Goal: Transaction & Acquisition: Purchase product/service

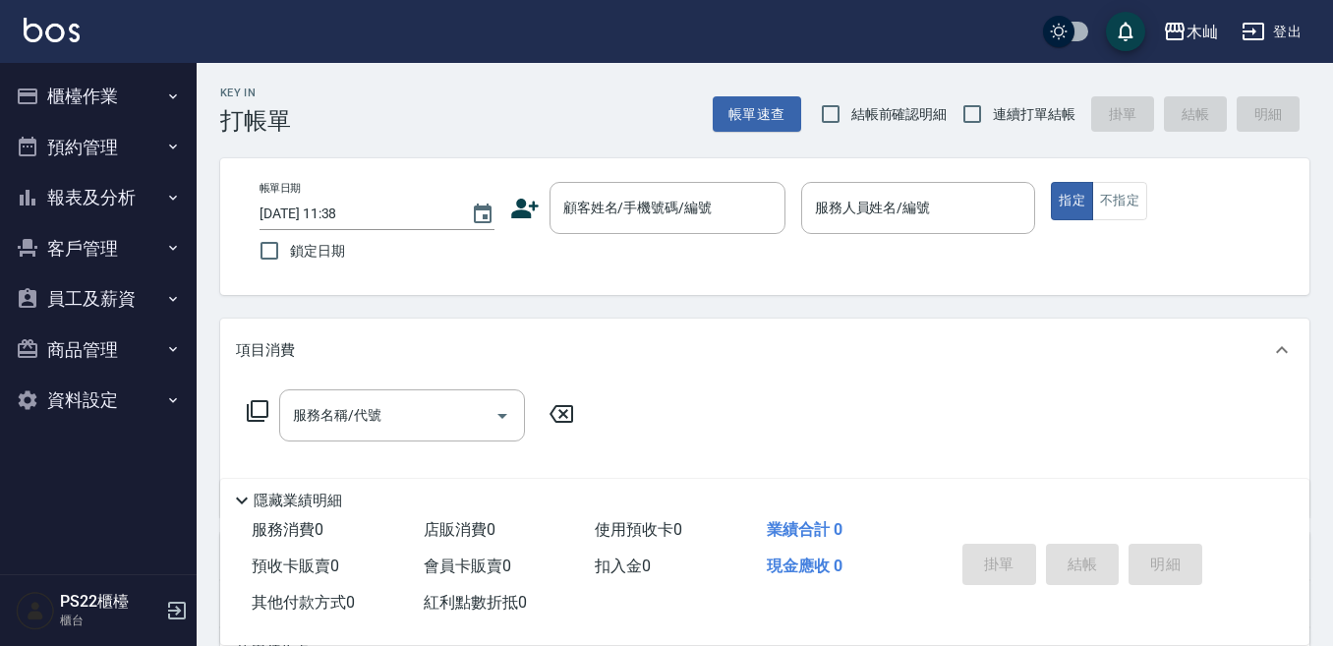
click at [133, 98] on button "櫃檯作業" at bounding box center [98, 96] width 181 height 51
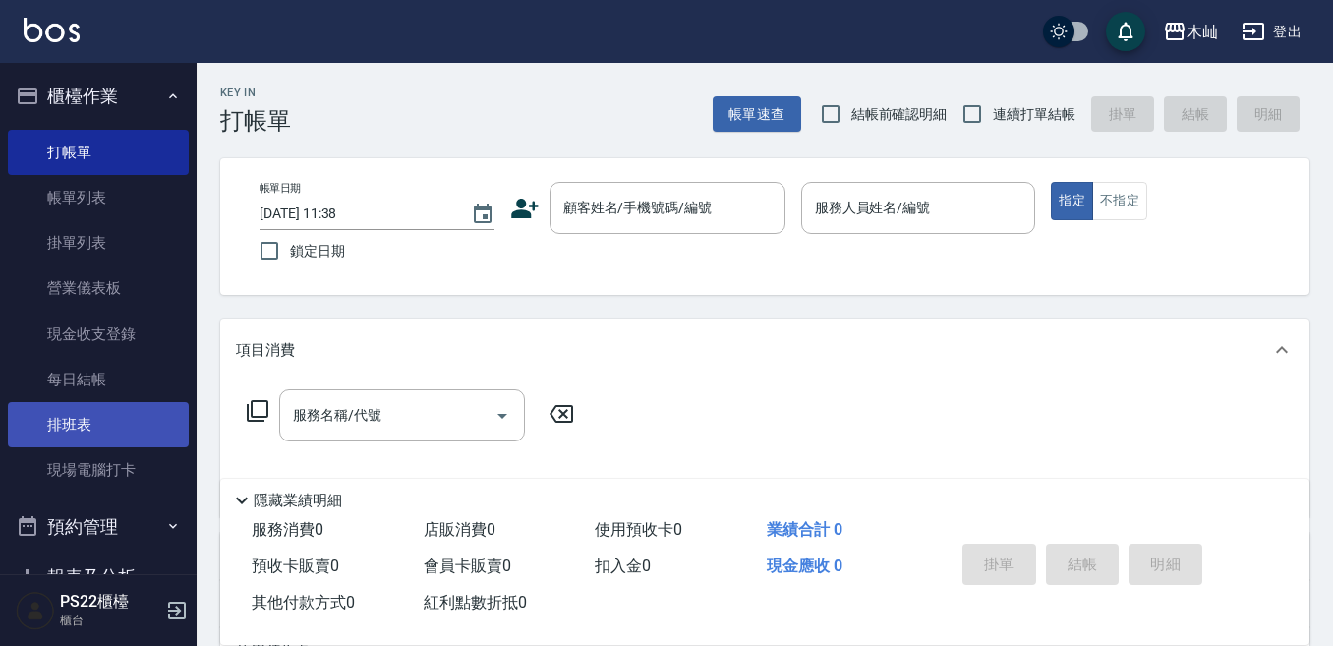
click at [104, 416] on link "排班表" at bounding box center [98, 424] width 181 height 45
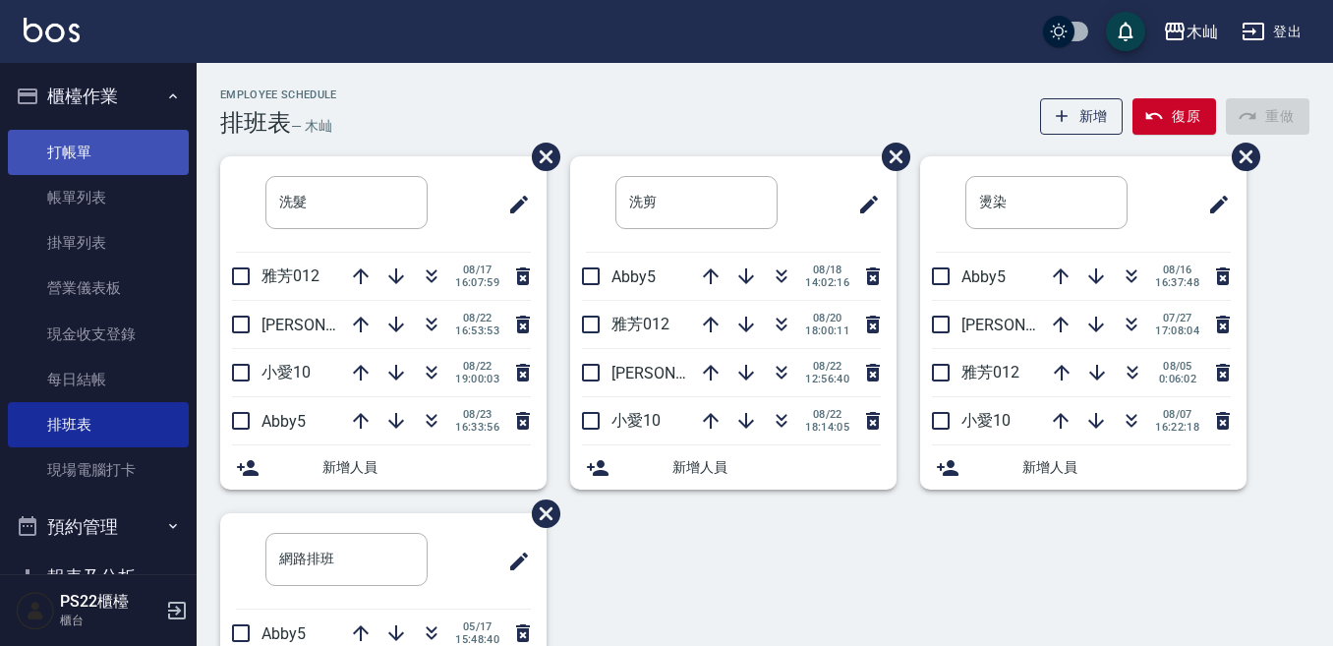
click at [116, 147] on link "打帳單" at bounding box center [98, 152] width 181 height 45
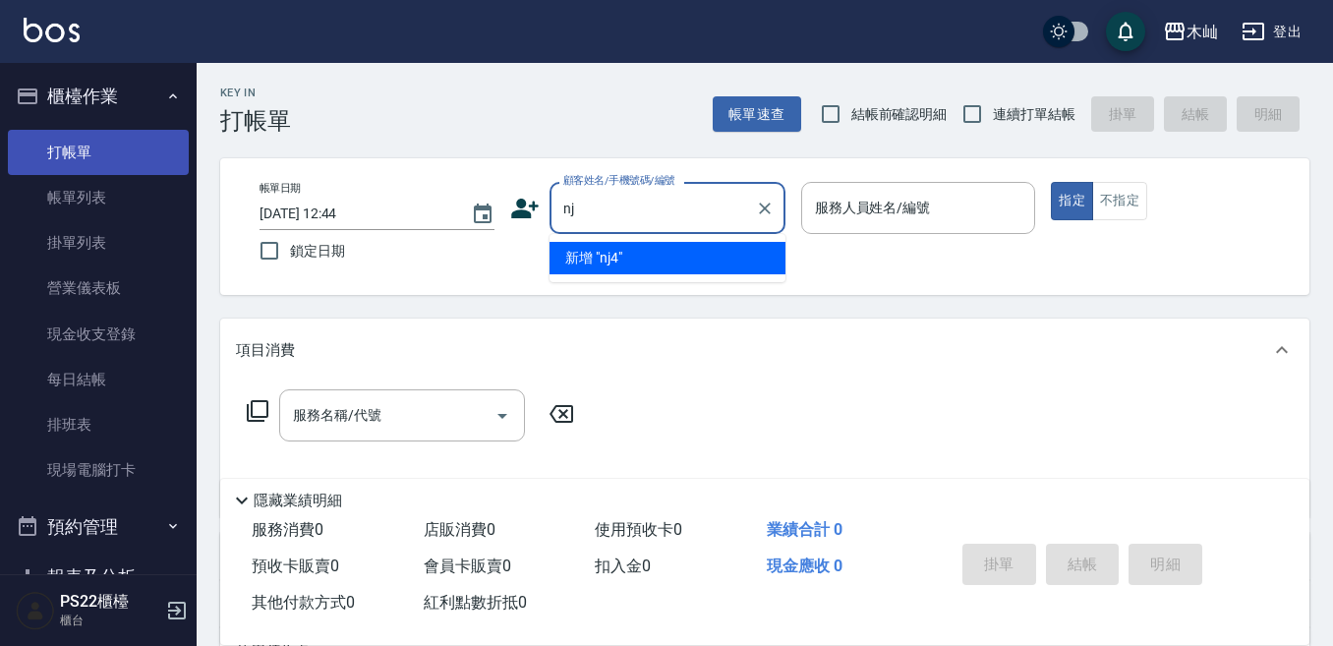
type input "n"
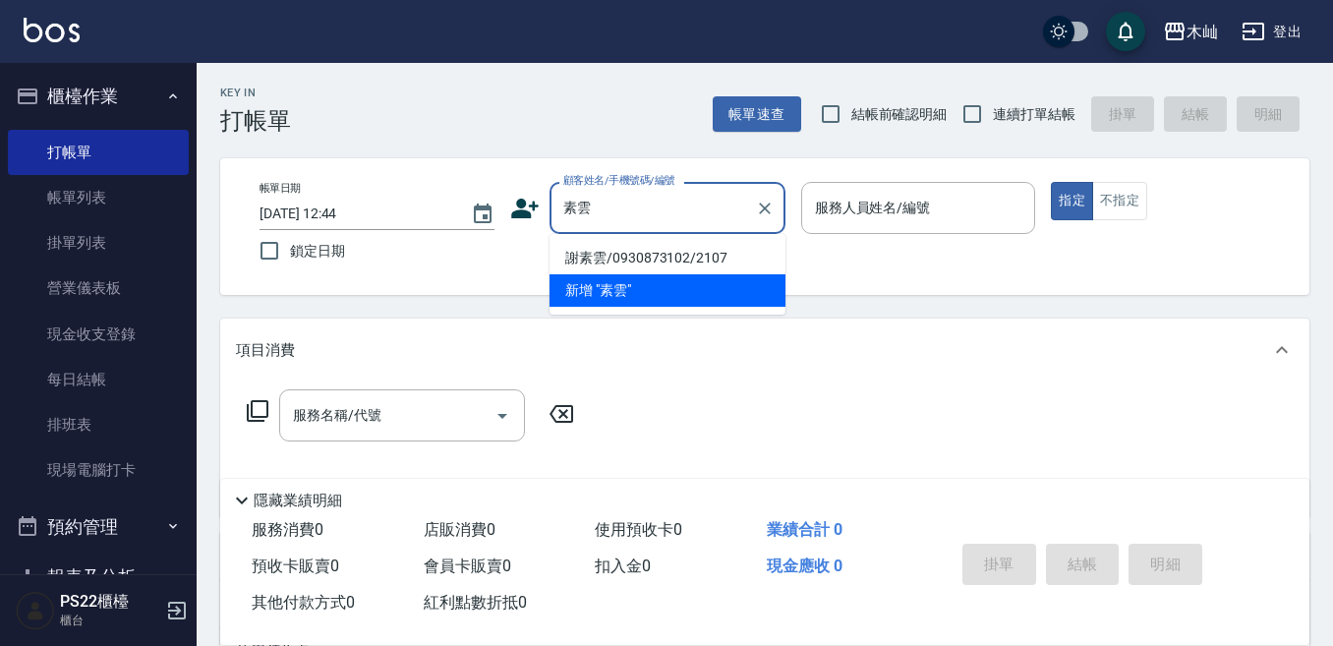
click at [600, 260] on li "謝素雲/0930873102/2107" at bounding box center [667, 258] width 236 height 32
type input "謝素雲/0930873102/2107"
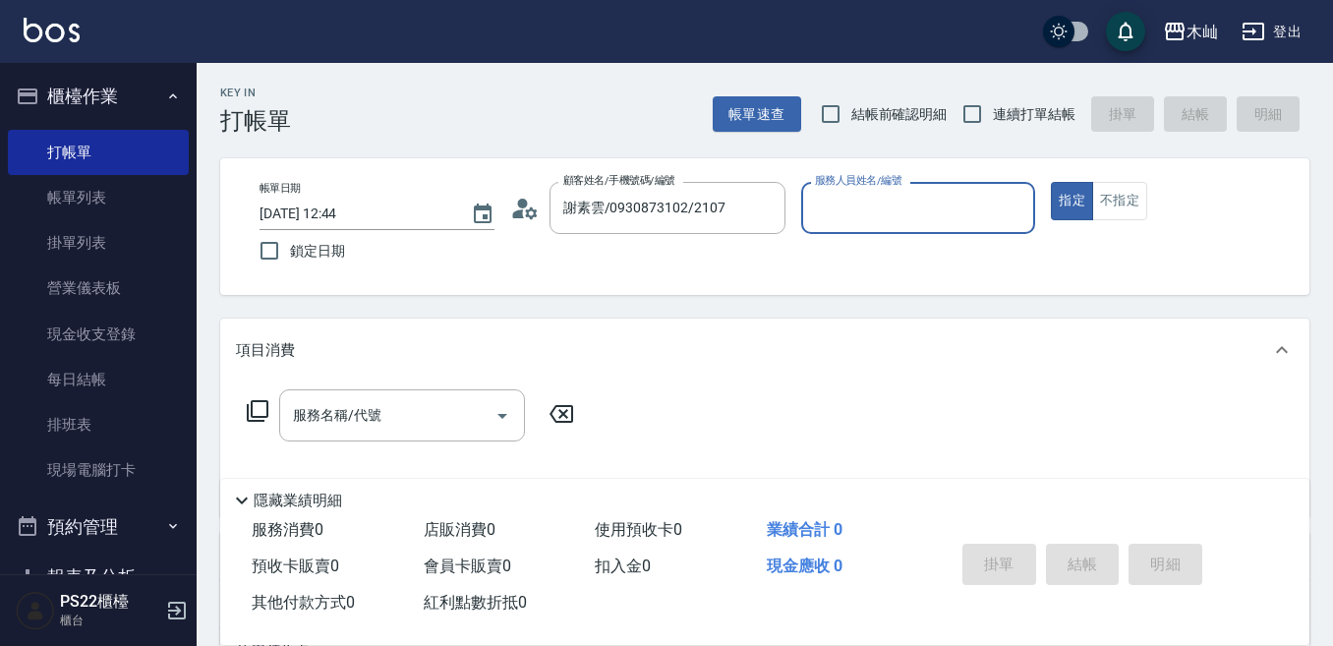
type input "Abby-5"
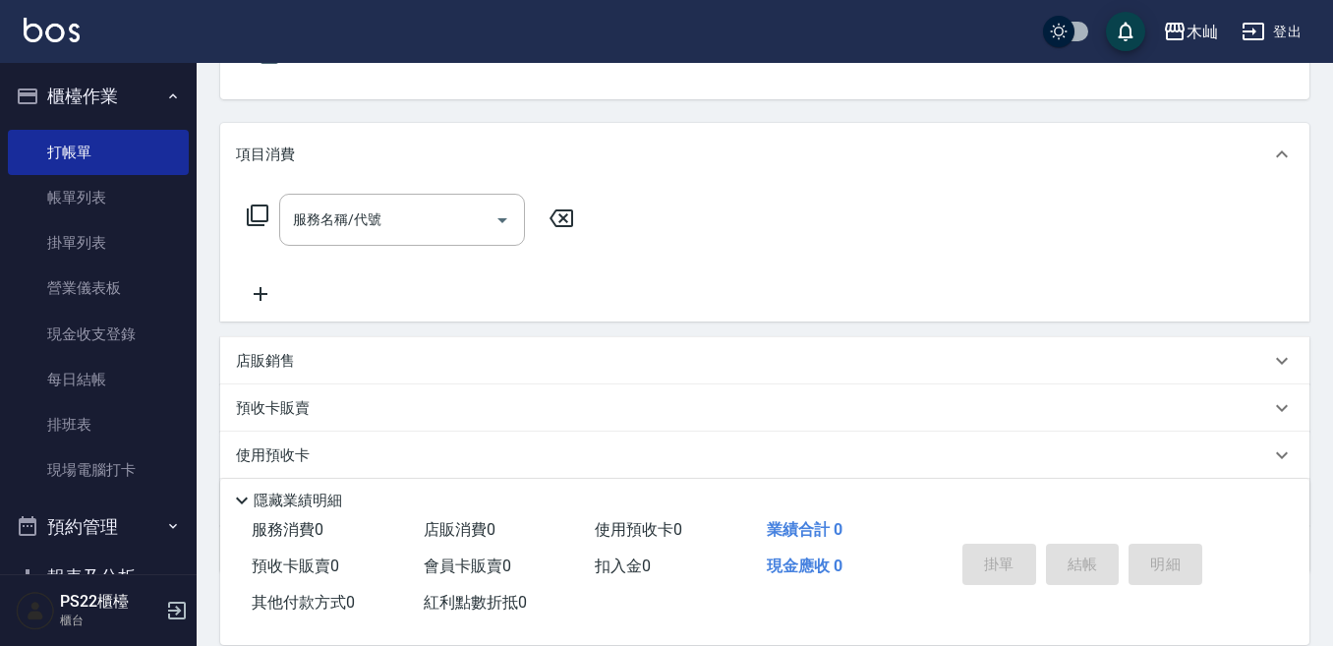
scroll to position [197, 0]
click at [401, 232] on input "服務名稱/代號" at bounding box center [387, 219] width 199 height 34
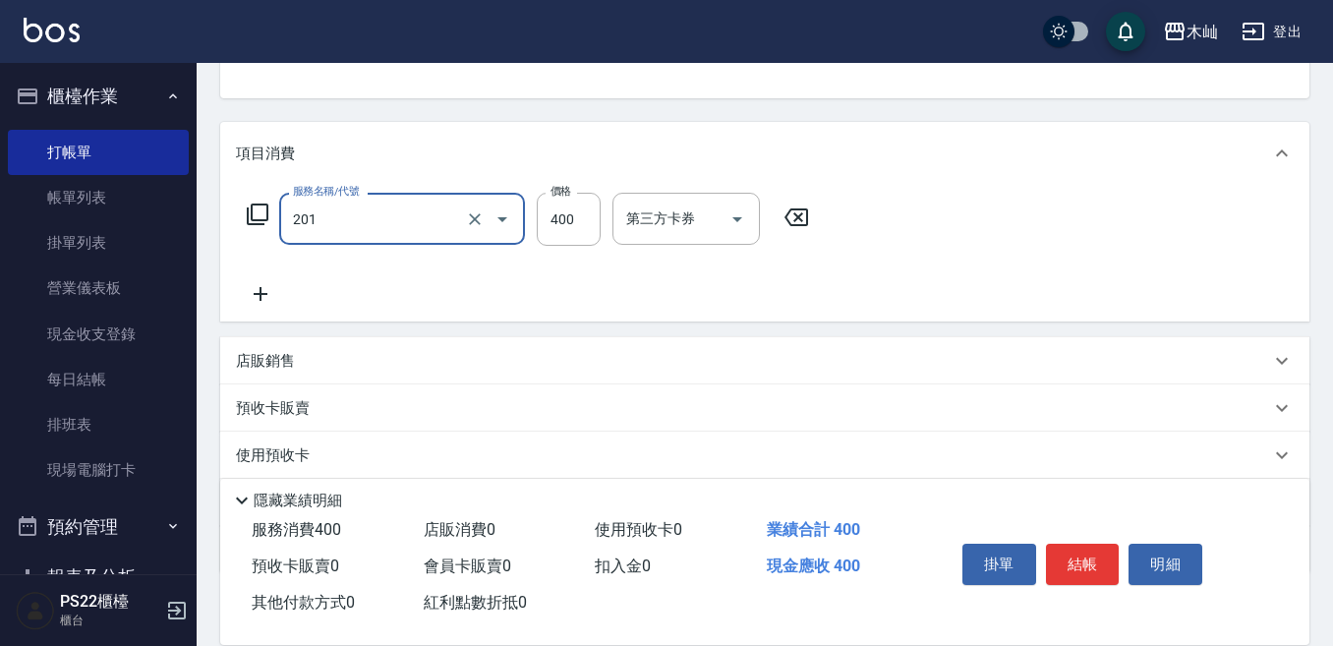
type input "洗剪(201)"
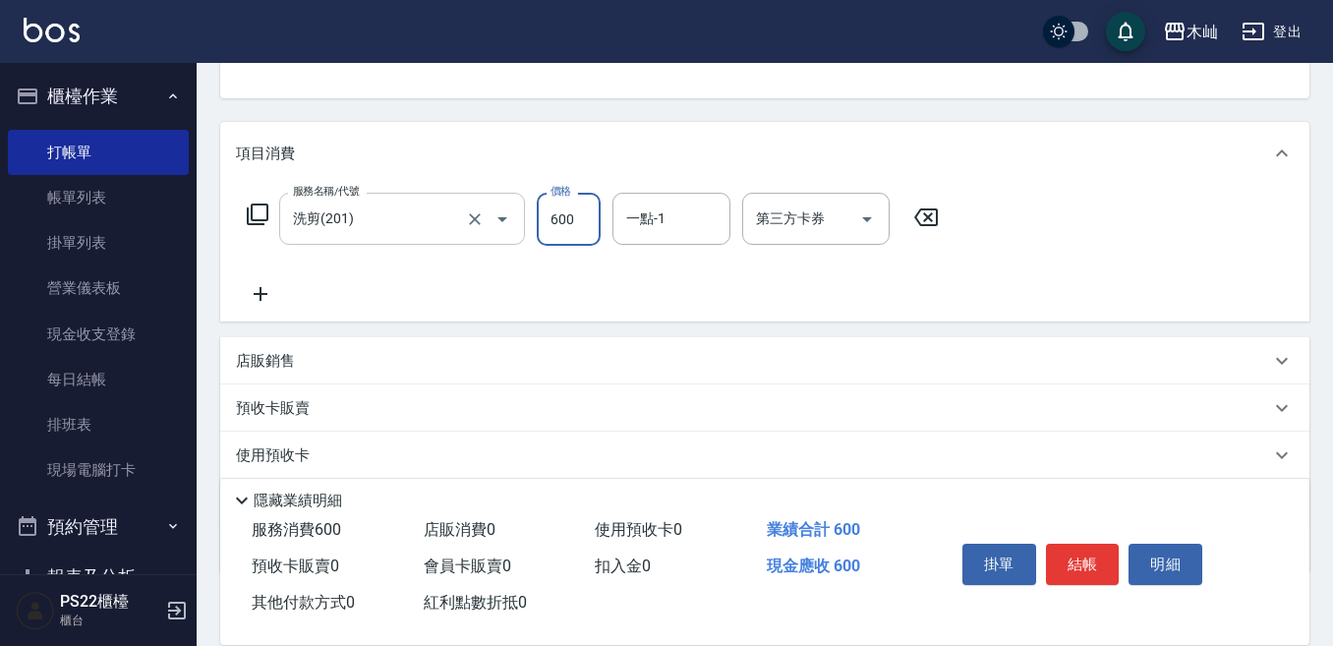
type input "600"
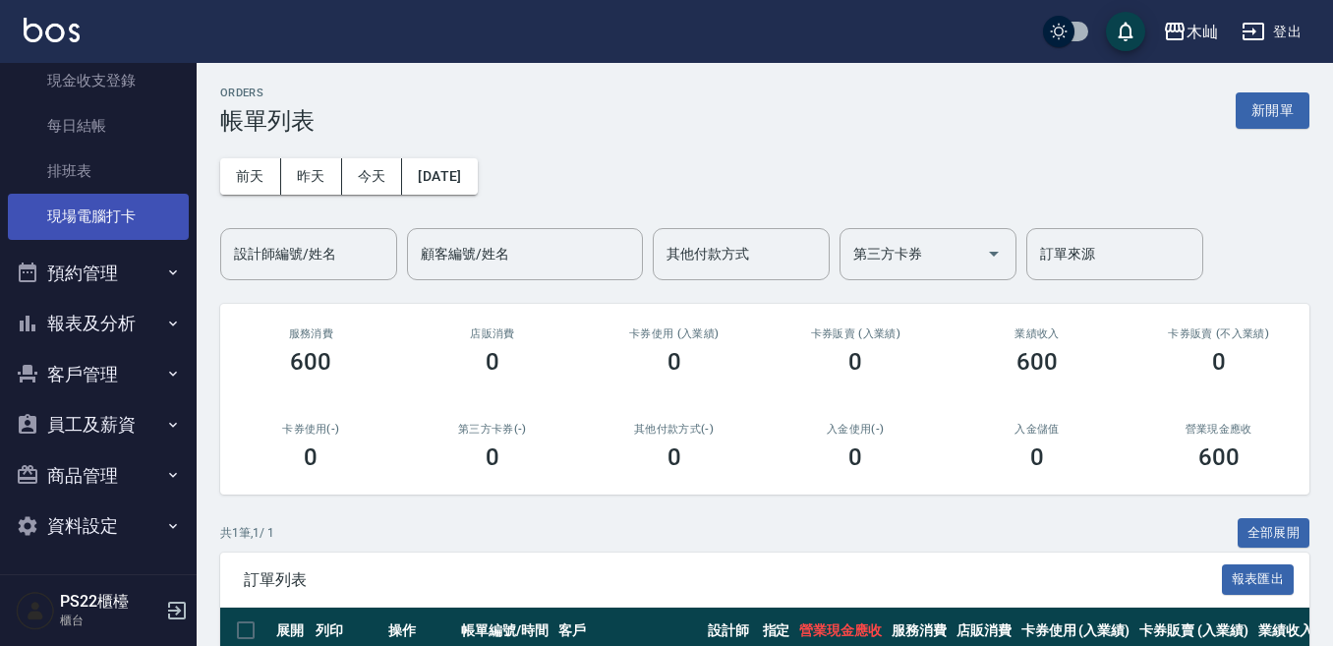
scroll to position [255, 0]
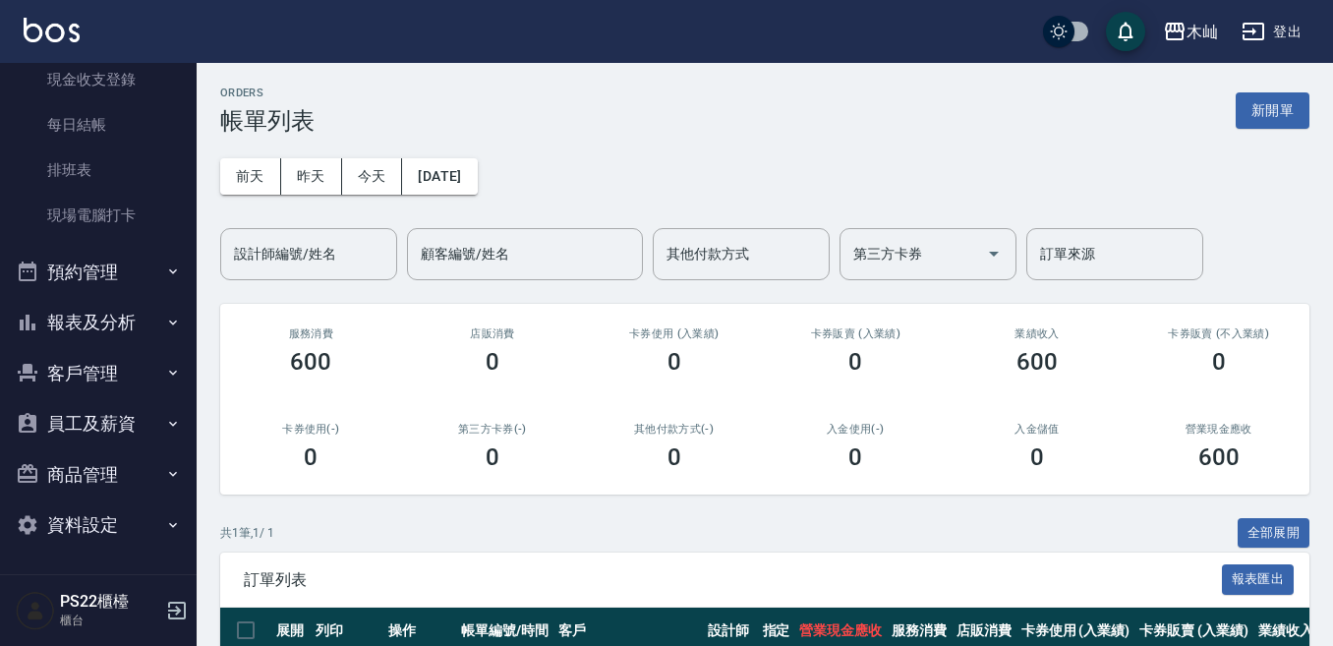
click at [76, 375] on button "客戶管理" at bounding box center [98, 373] width 181 height 51
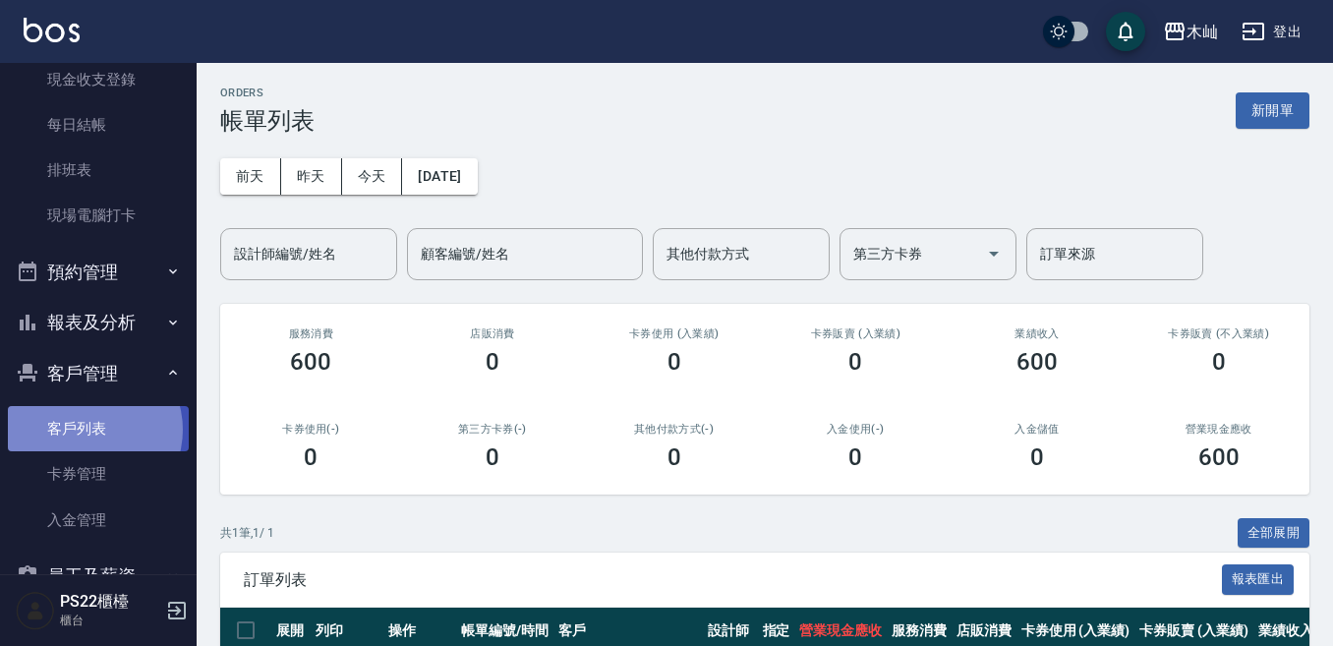
click at [88, 430] on link "客戶列表" at bounding box center [98, 428] width 181 height 45
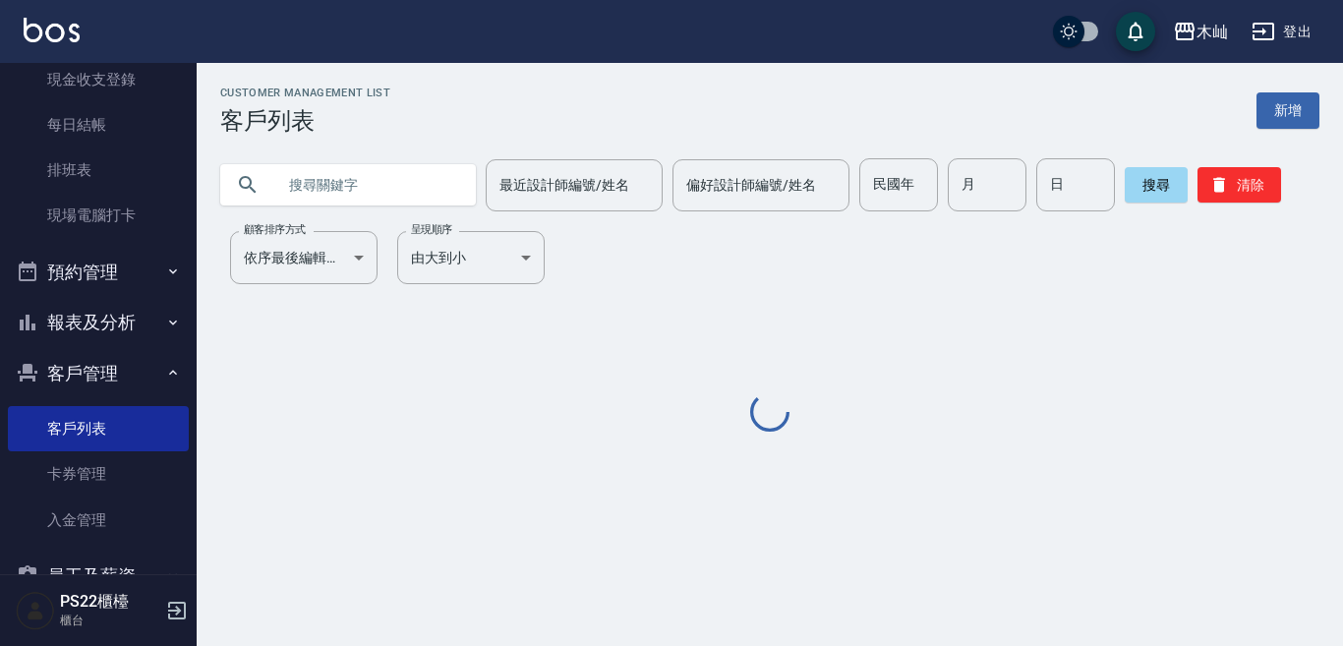
click at [380, 188] on input "text" at bounding box center [367, 184] width 185 height 53
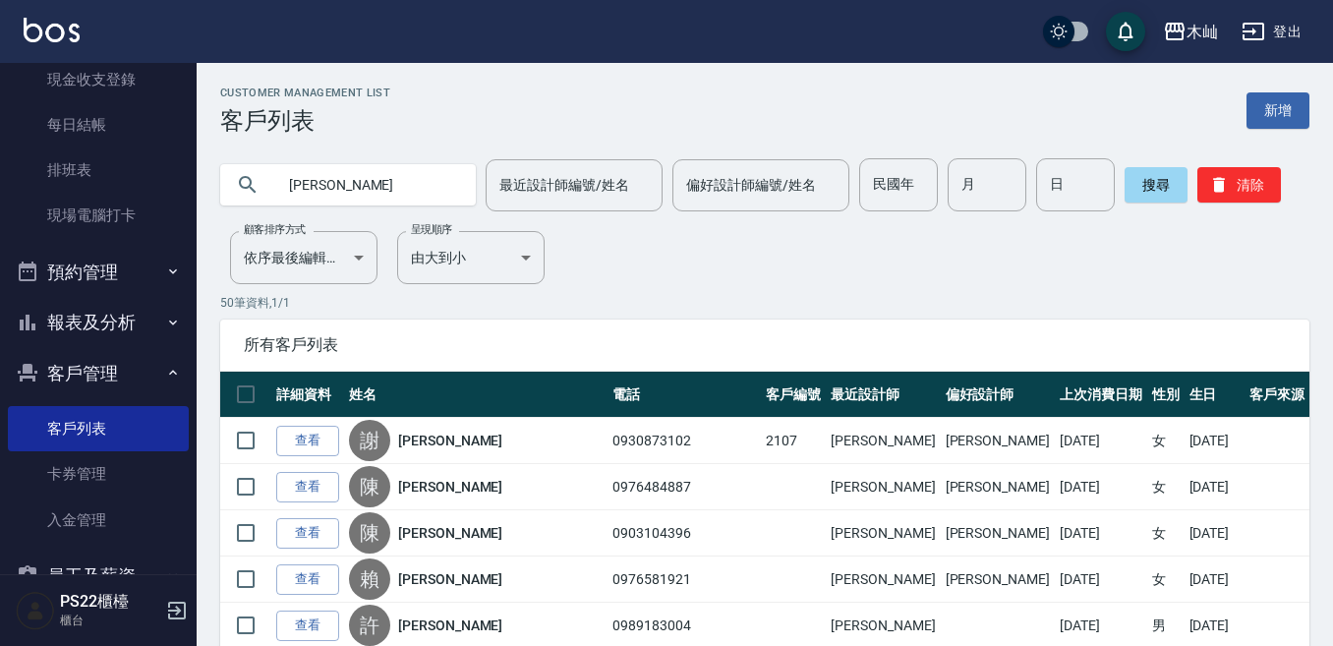
type input "[PERSON_NAME]"
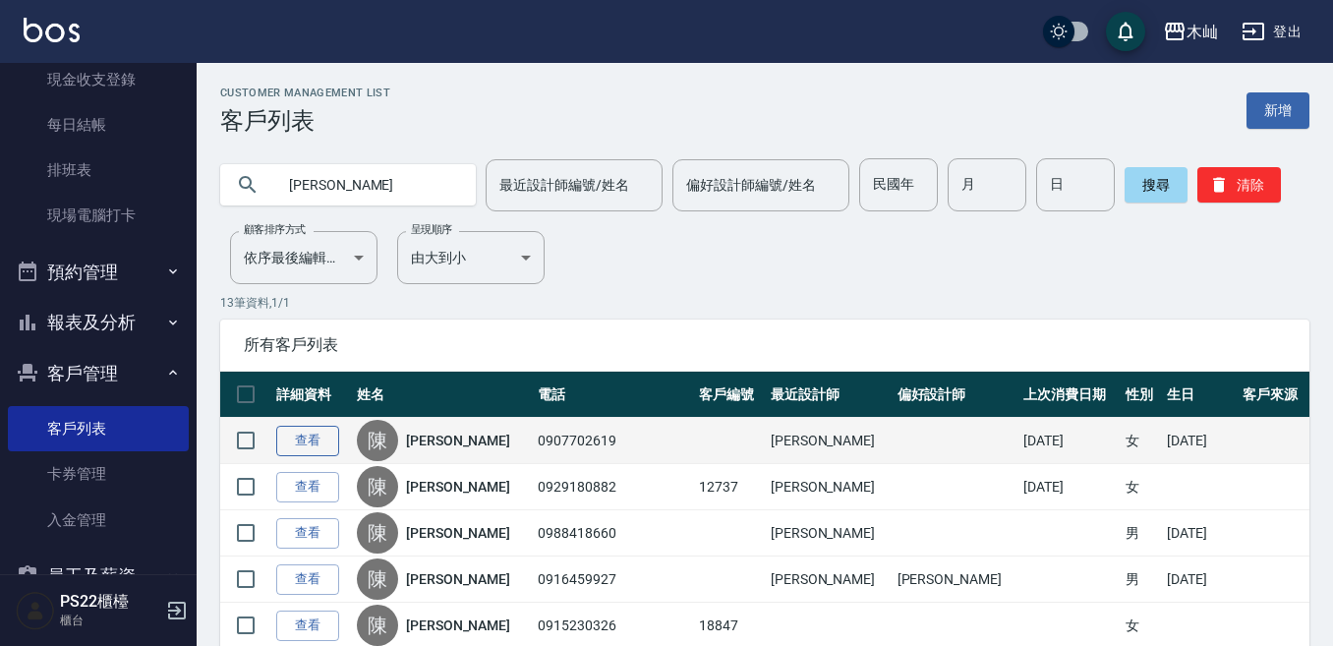
click at [301, 436] on link "查看" at bounding box center [307, 441] width 63 height 30
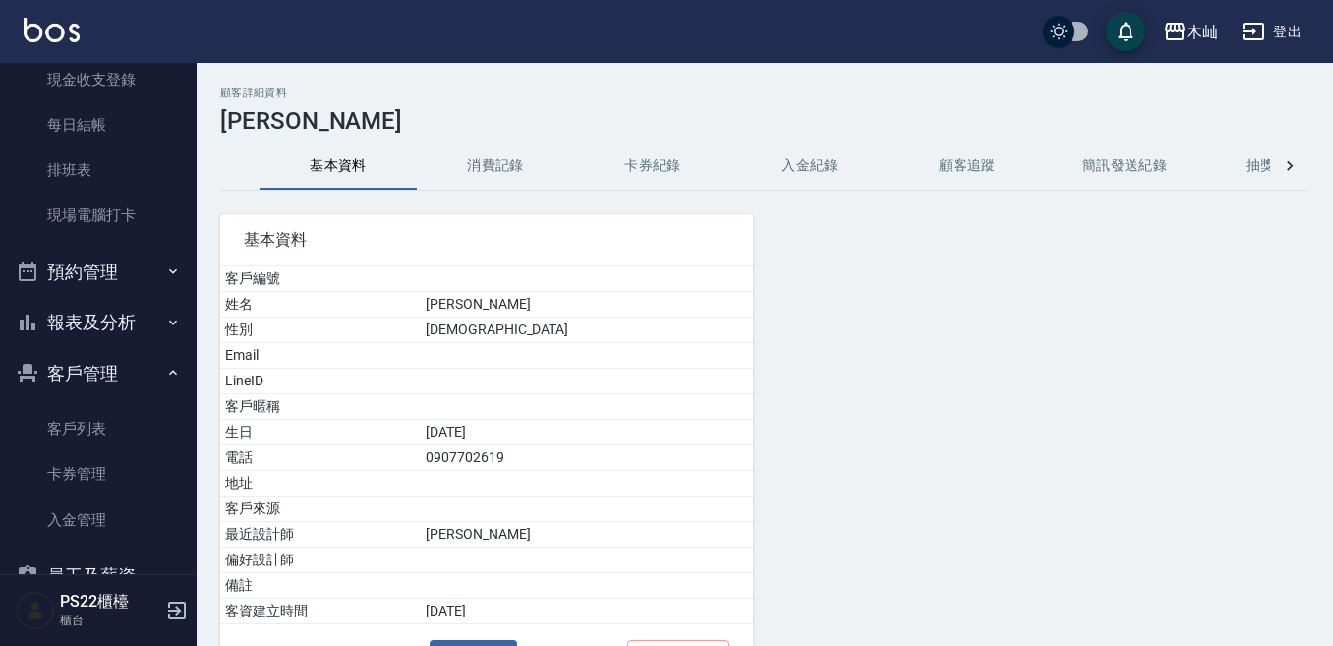
click at [506, 165] on button "消費記錄" at bounding box center [495, 166] width 157 height 47
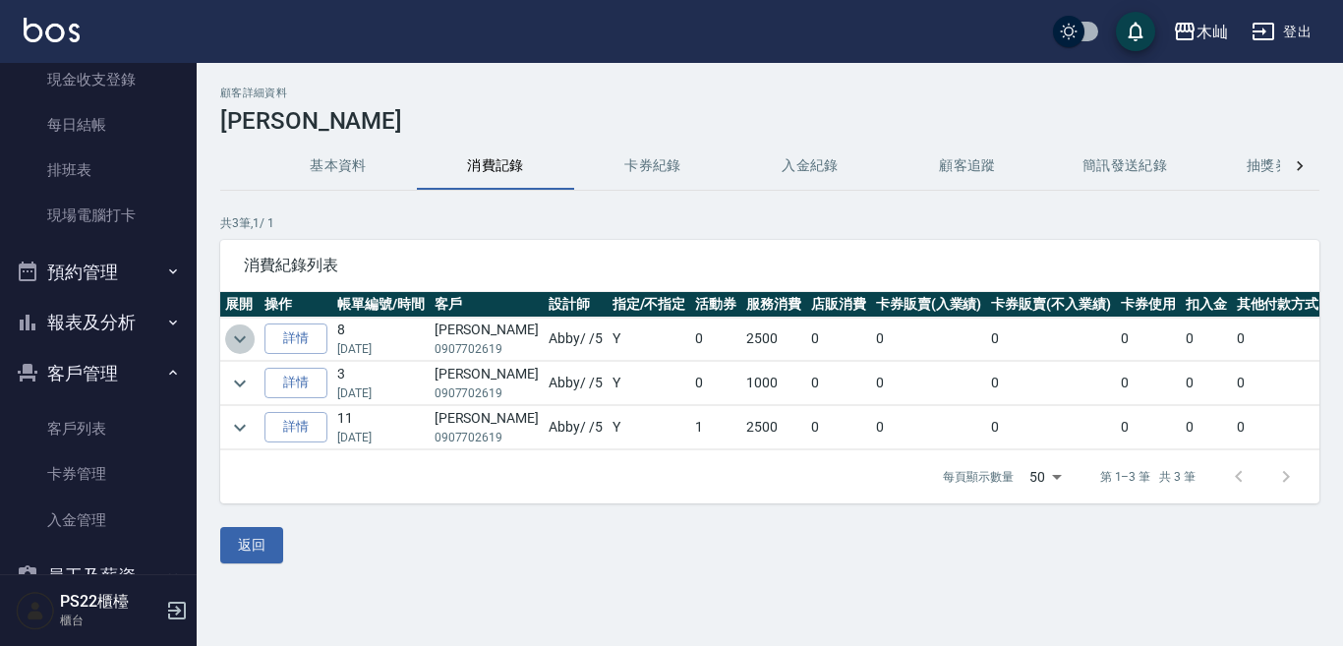
click at [230, 336] on icon "expand row" at bounding box center [240, 339] width 24 height 24
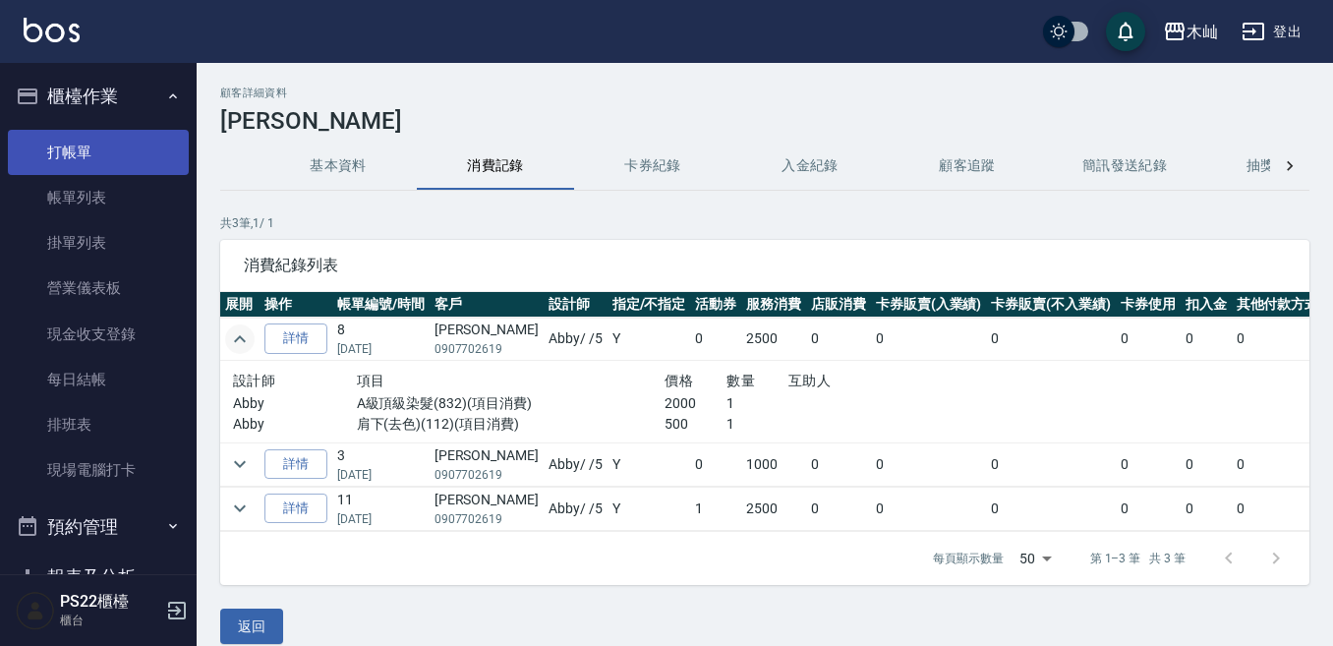
click at [87, 139] on link "打帳單" at bounding box center [98, 152] width 181 height 45
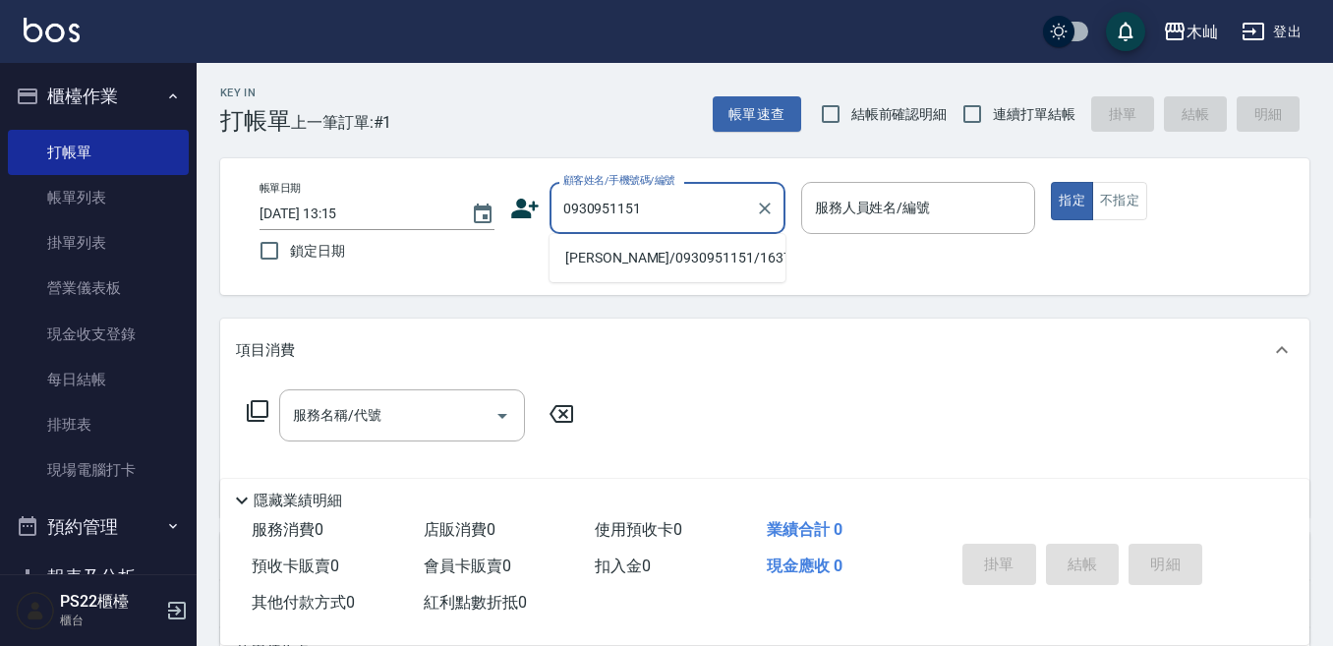
click at [610, 262] on li "[PERSON_NAME]/0930951151/163790" at bounding box center [667, 258] width 236 height 32
type input "[PERSON_NAME]/0930951151/163790"
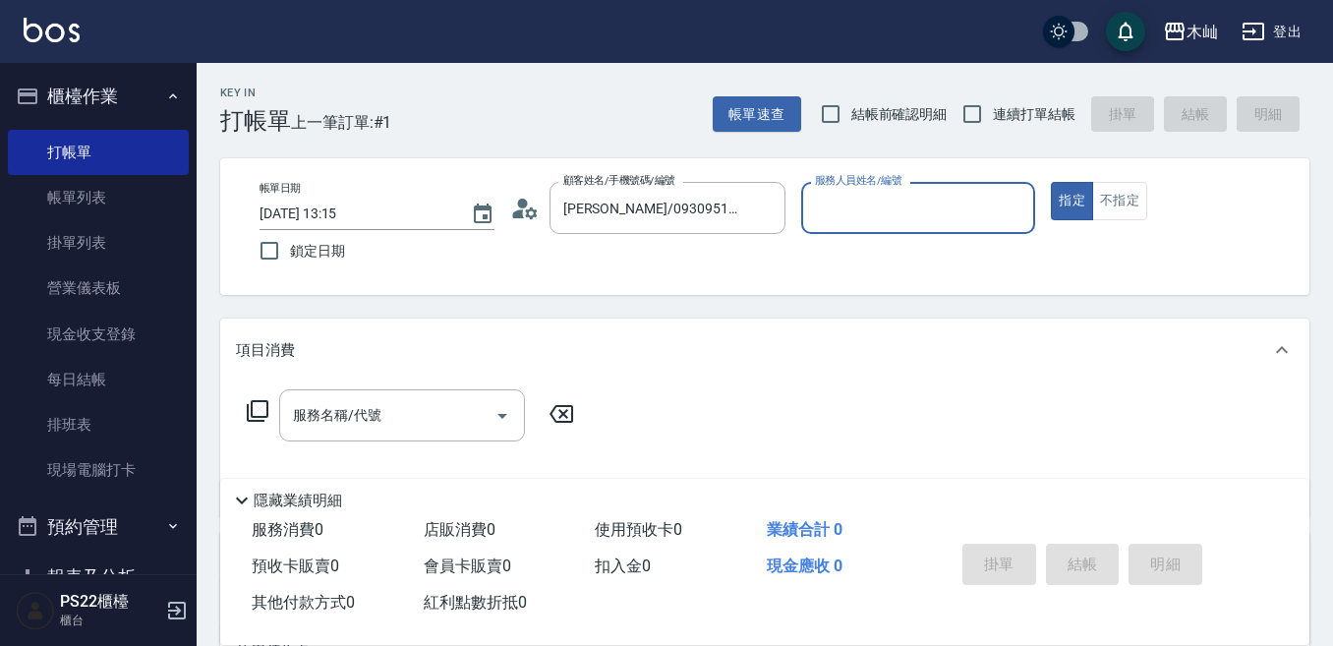
type input "雅芳-012"
click at [471, 415] on input "服務名稱/代號" at bounding box center [387, 415] width 199 height 34
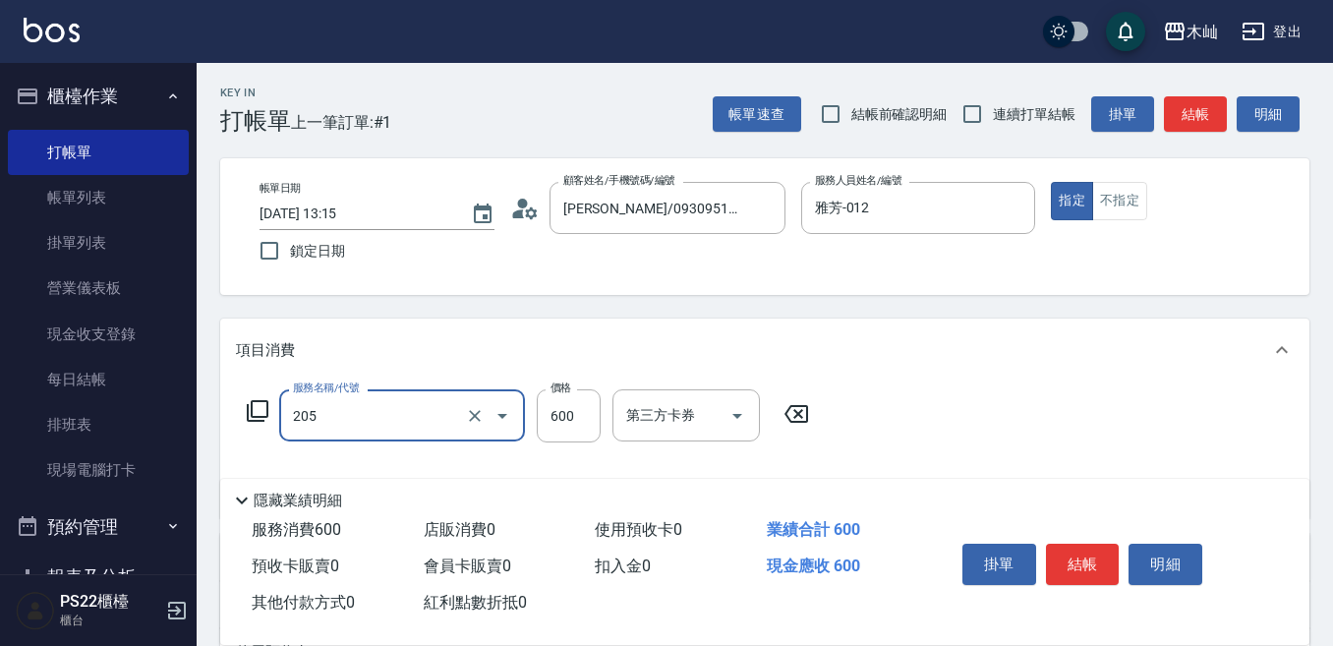
type input "A級洗剪(205)"
